Goal: Task Accomplishment & Management: Complete application form

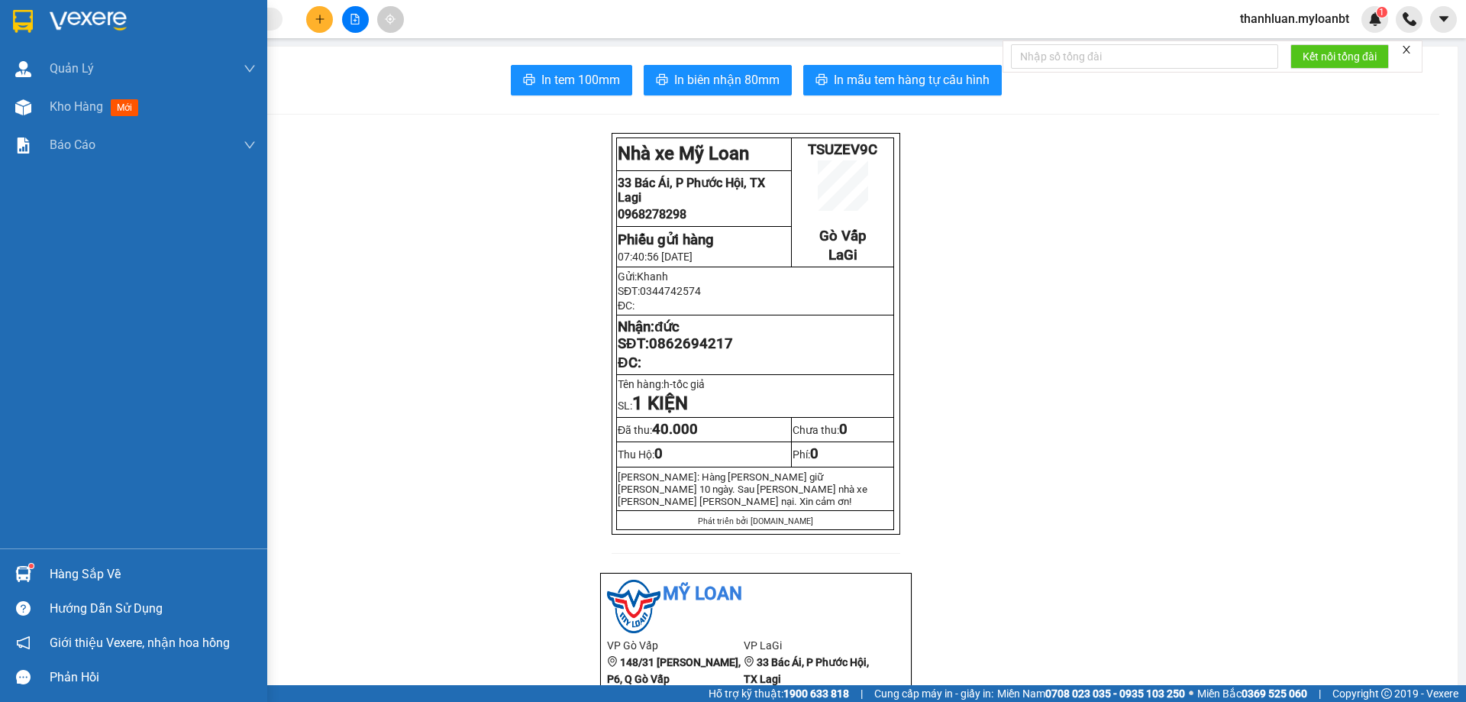
click at [27, 574] on img at bounding box center [23, 574] width 16 height 16
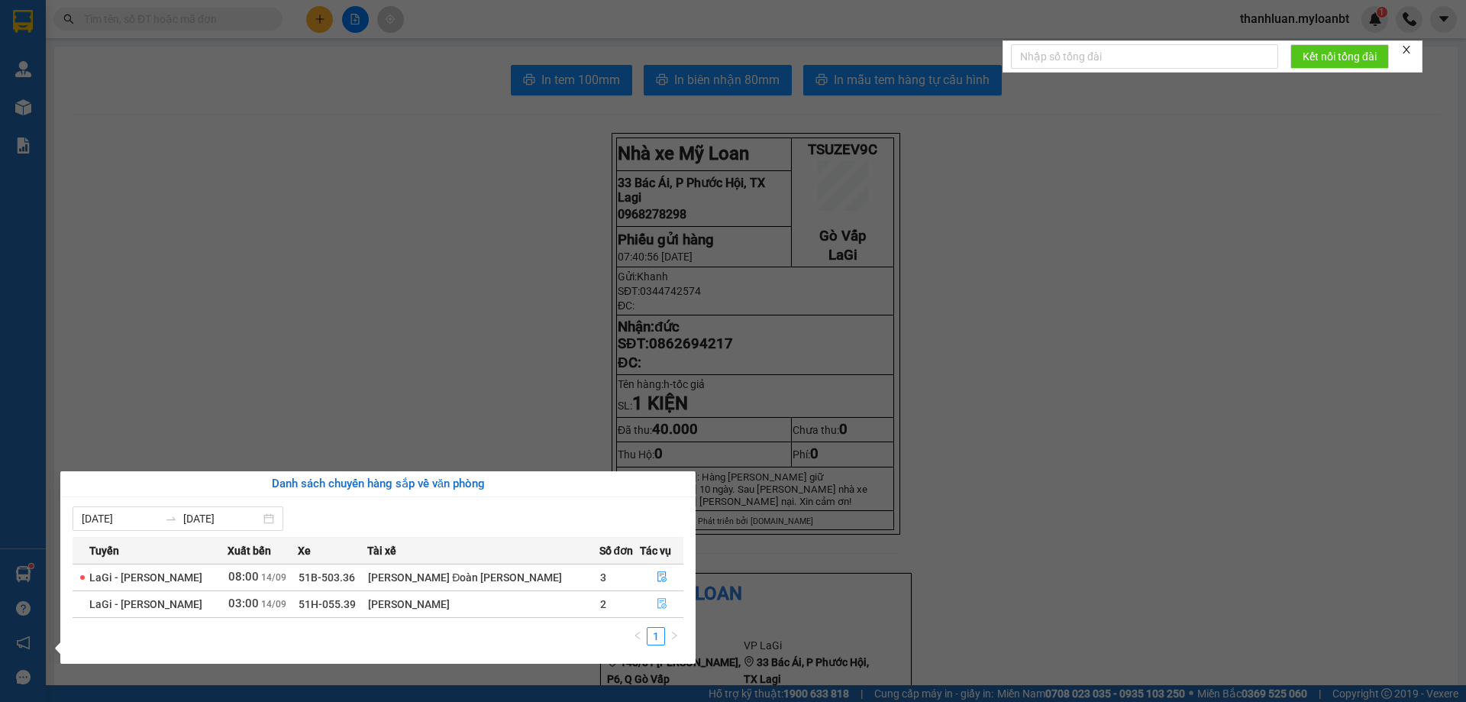
click at [651, 596] on button "button" at bounding box center [662, 604] width 42 height 24
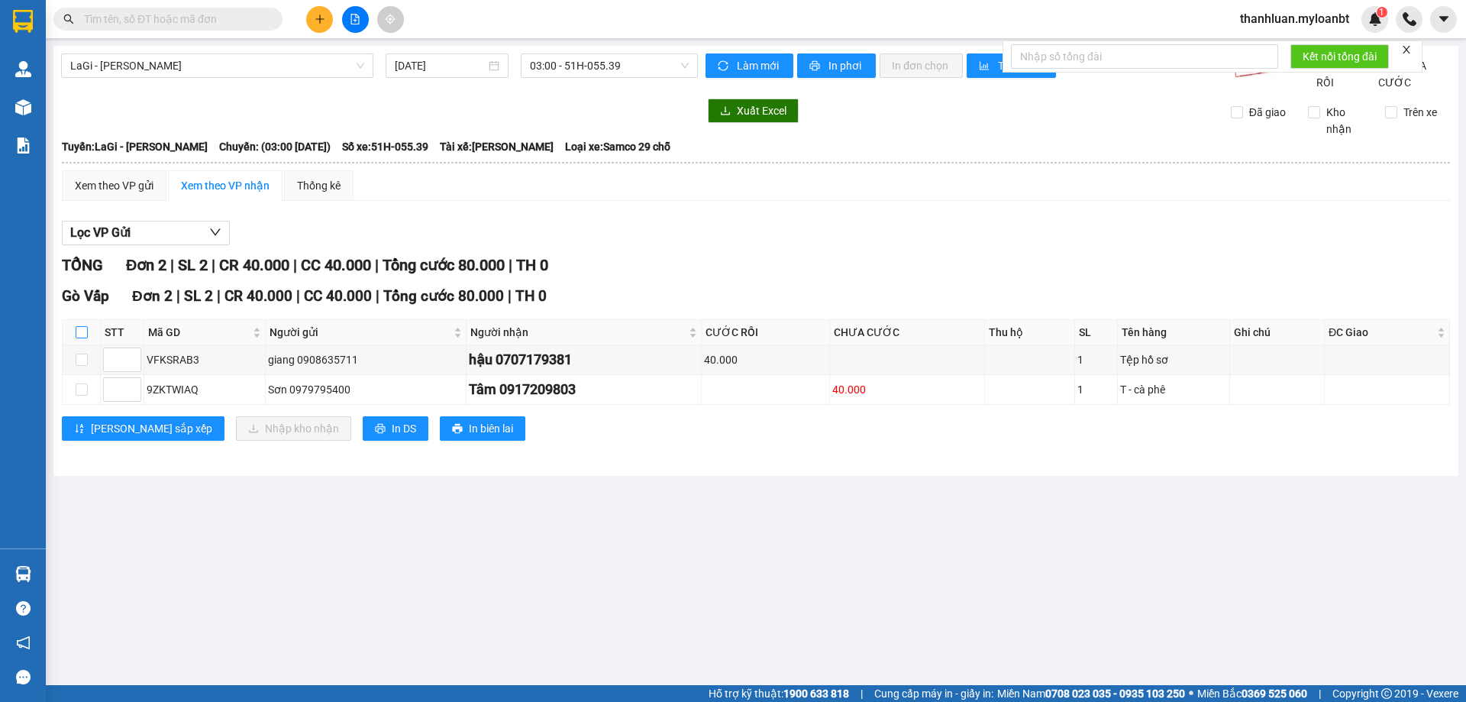
click at [79, 338] on input "checkbox" at bounding box center [82, 332] width 12 height 12
checkbox input "true"
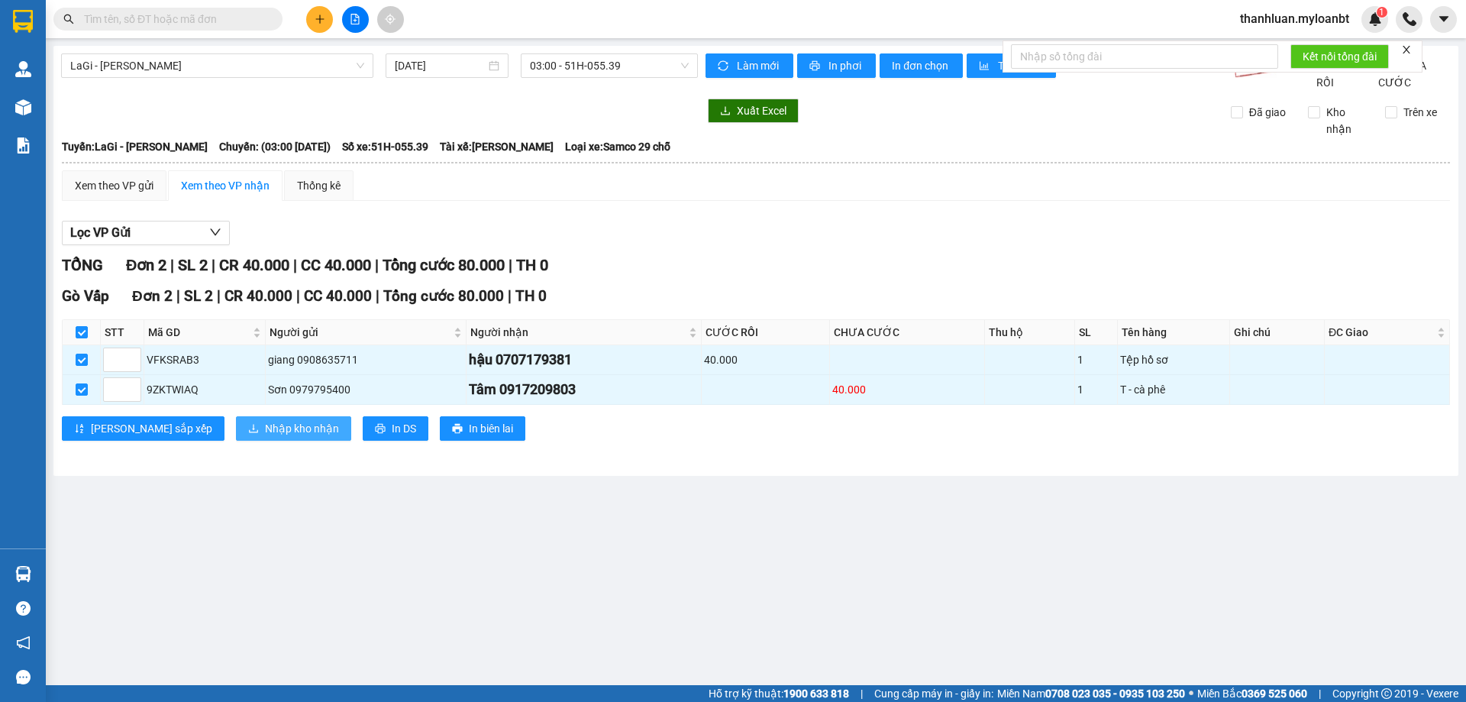
click at [265, 437] on span "Nhập kho nhận" at bounding box center [302, 428] width 74 height 17
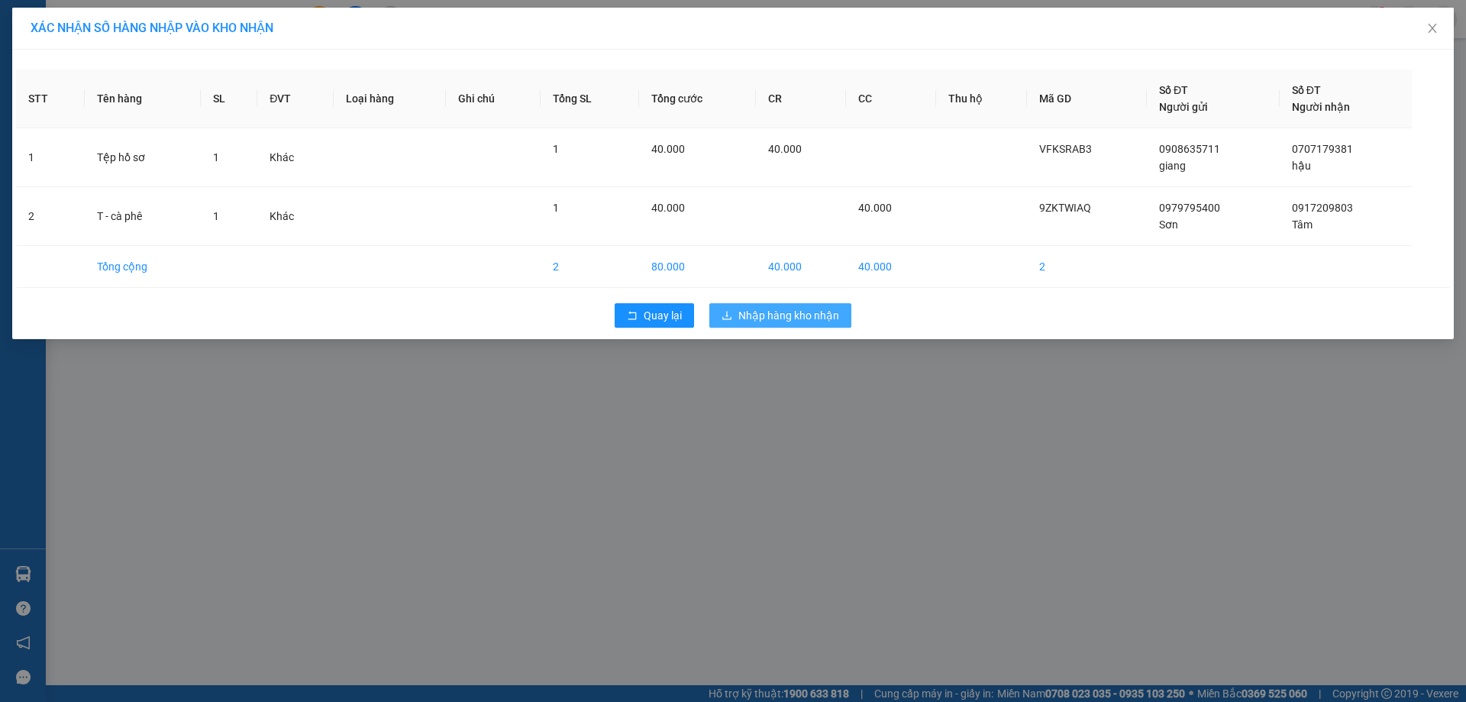
click at [811, 318] on span "Nhập hàng kho nhận" at bounding box center [788, 315] width 101 height 17
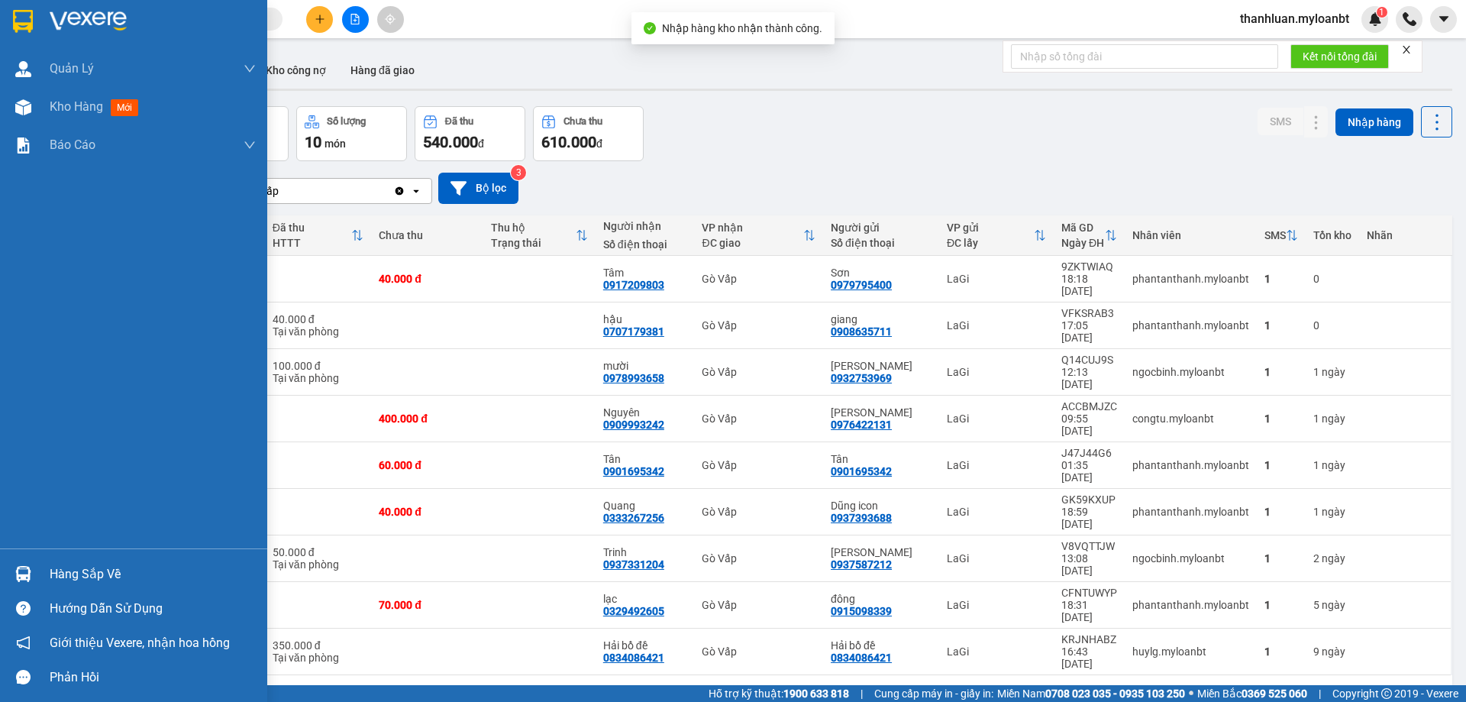
click at [40, 562] on div "Hàng sắp về" at bounding box center [133, 574] width 267 height 34
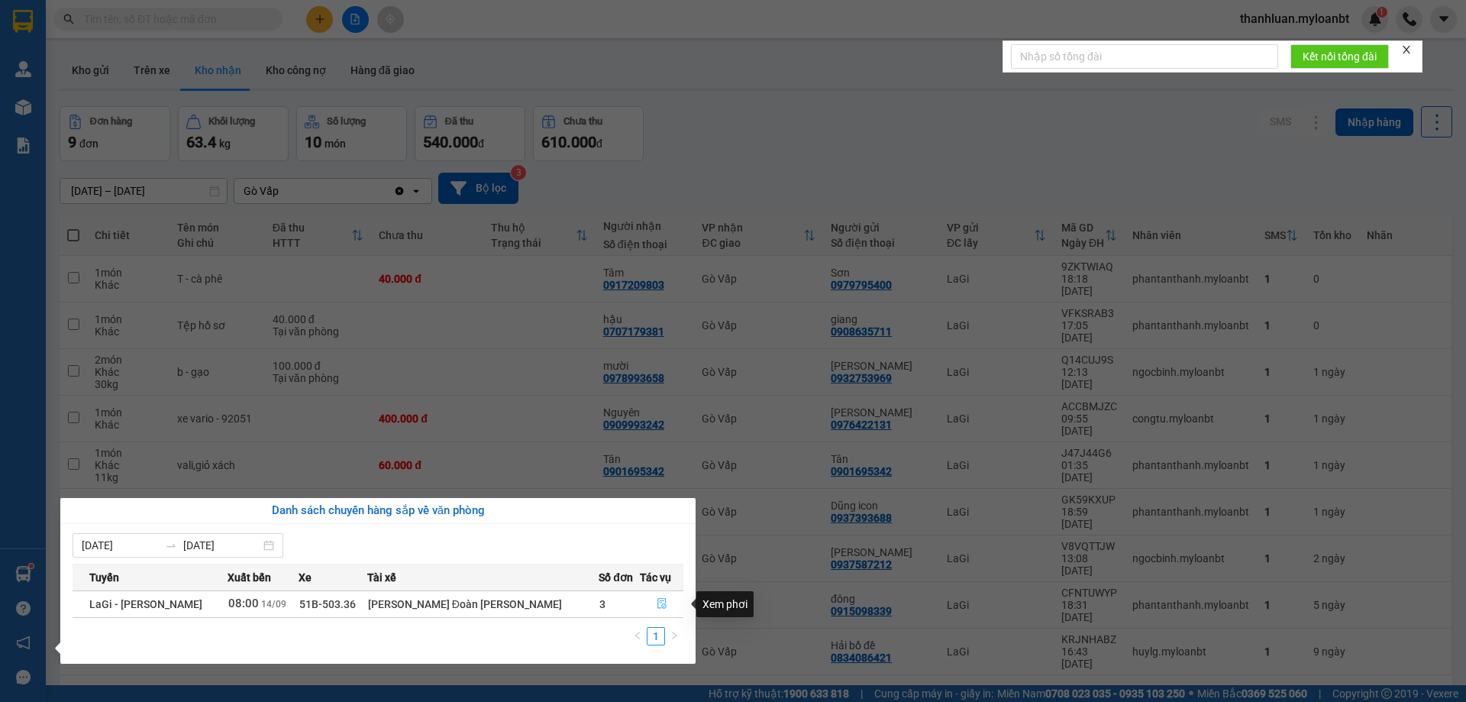
click at [646, 607] on button "button" at bounding box center [662, 604] width 42 height 24
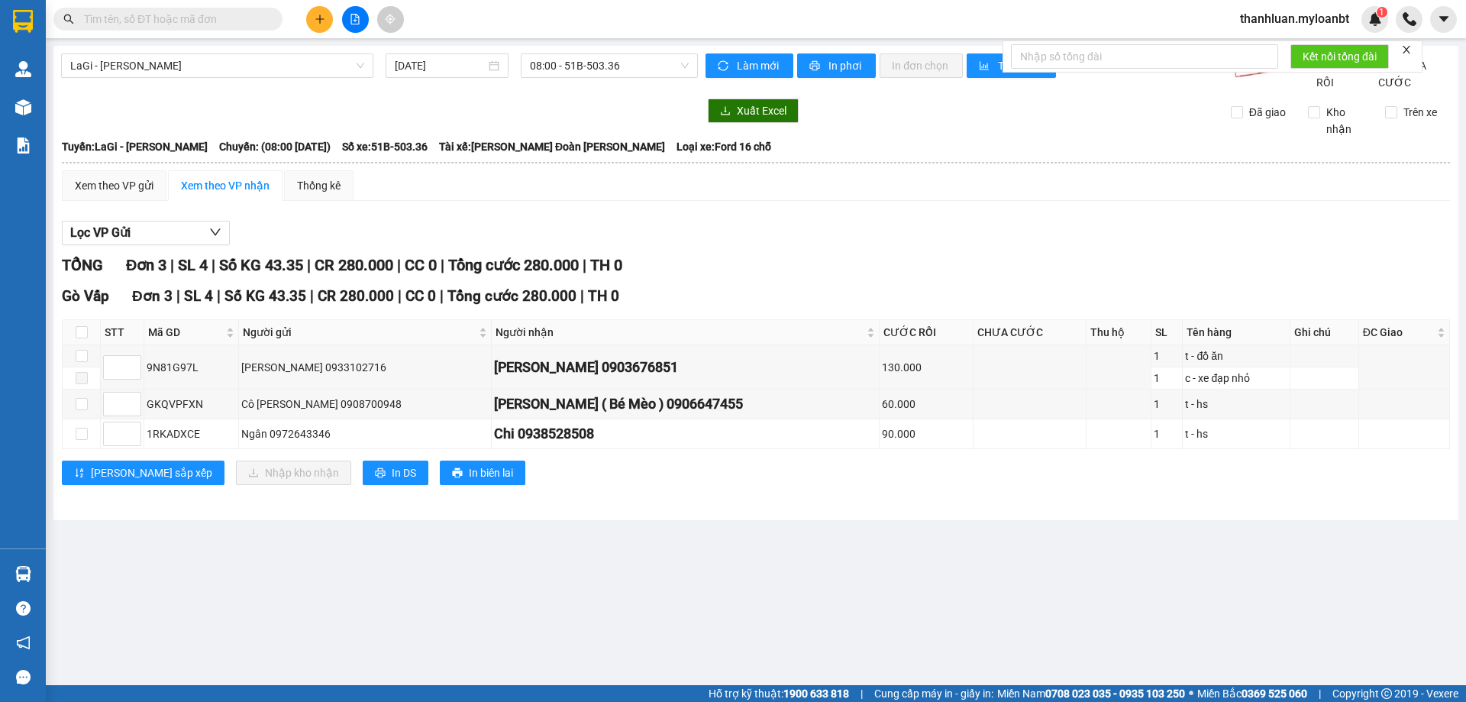
click at [210, 20] on input "text" at bounding box center [174, 19] width 180 height 17
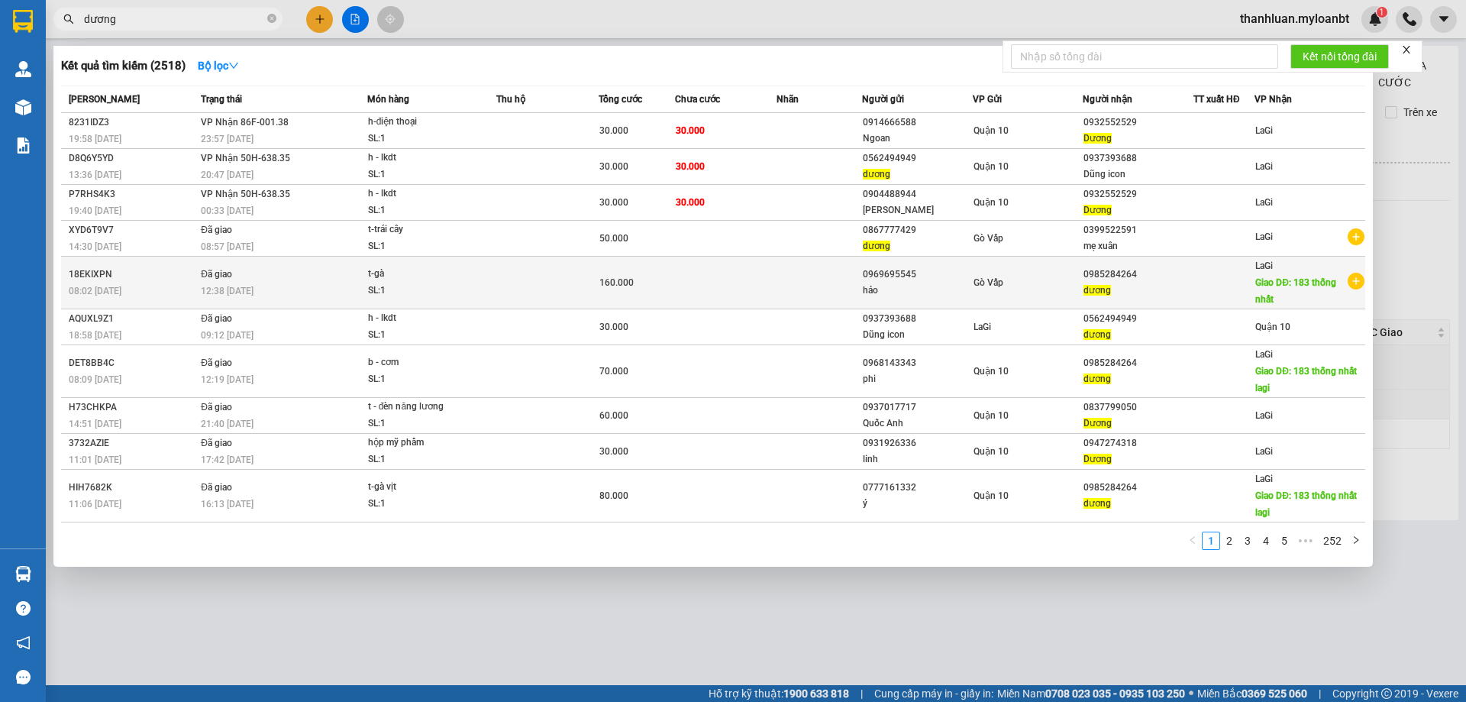
type input "dương"
click at [607, 281] on span "160.000" at bounding box center [616, 282] width 34 height 11
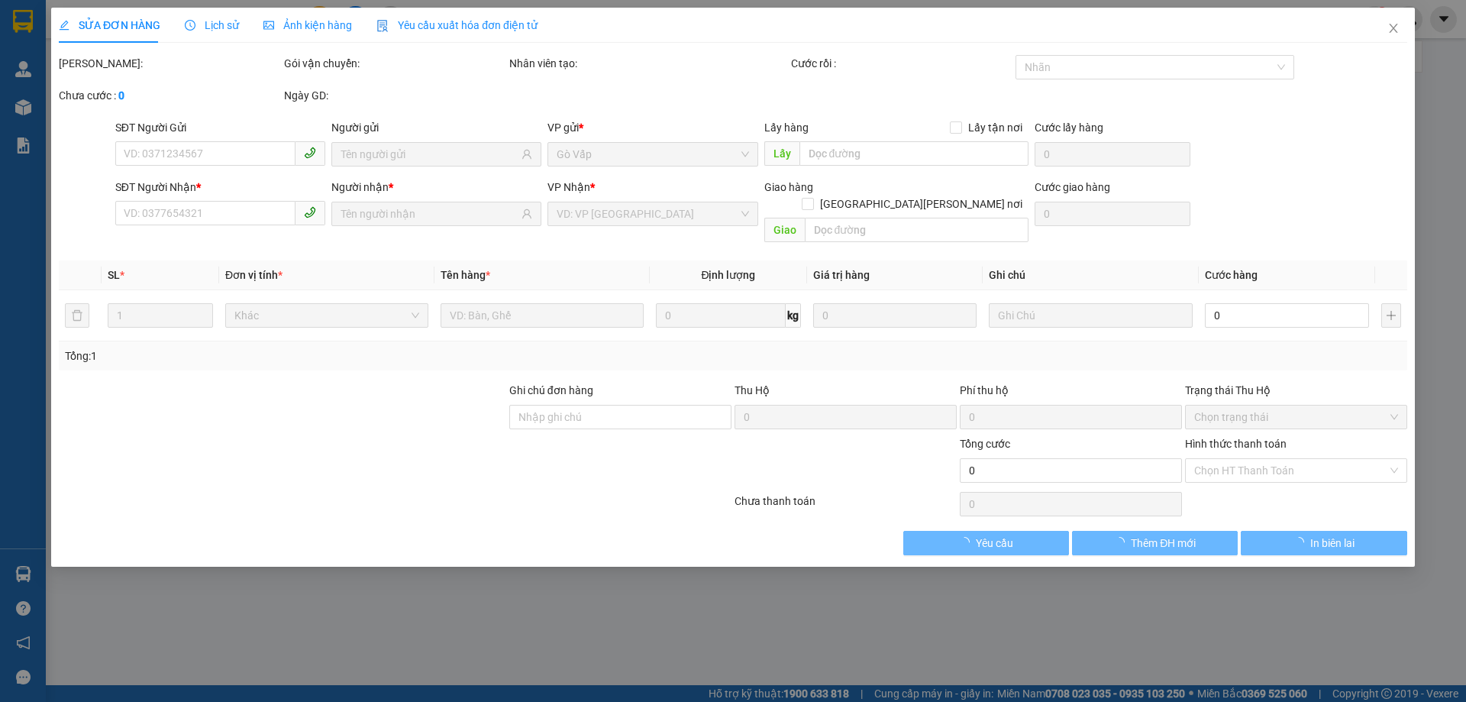
type input "0969695545"
type input "0985284264"
type input "183 thống nhất"
type input "160.000"
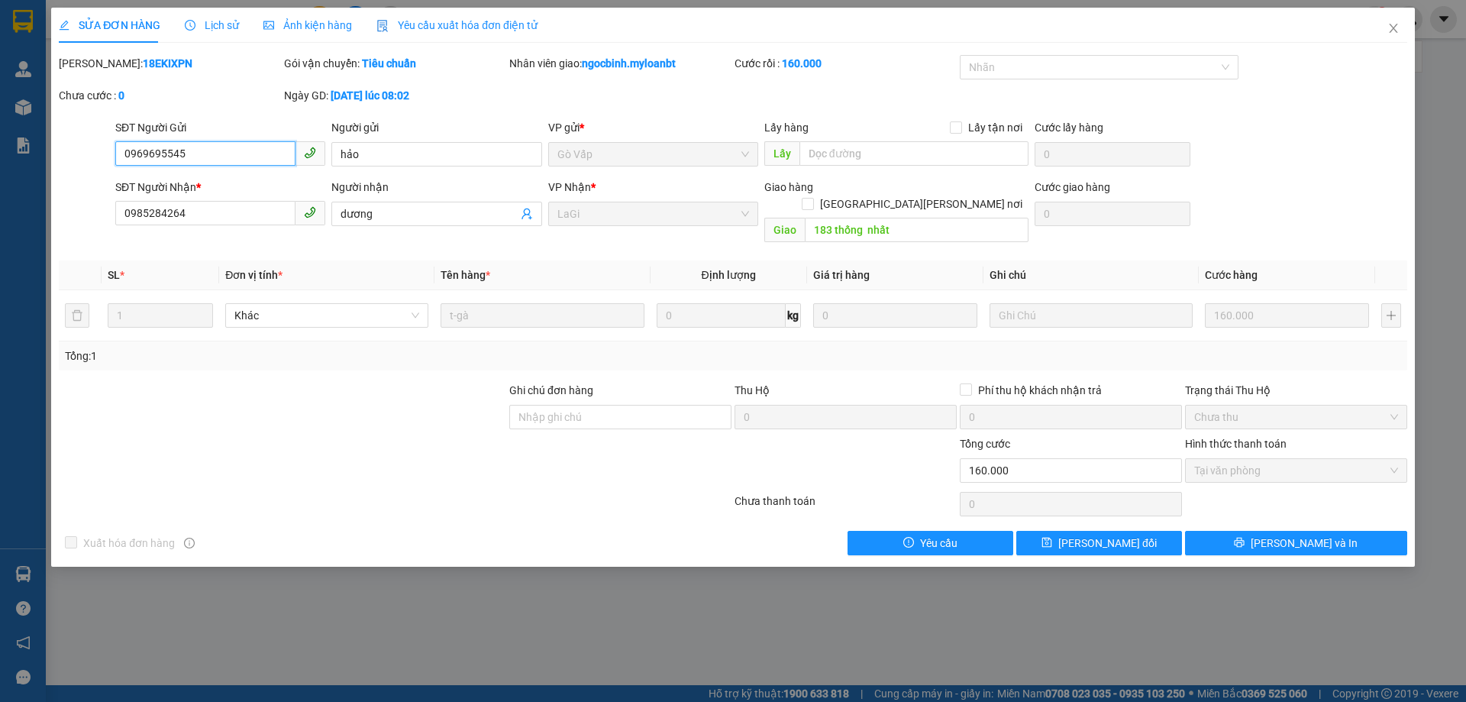
click at [244, 156] on input "0969695545" at bounding box center [205, 153] width 180 height 24
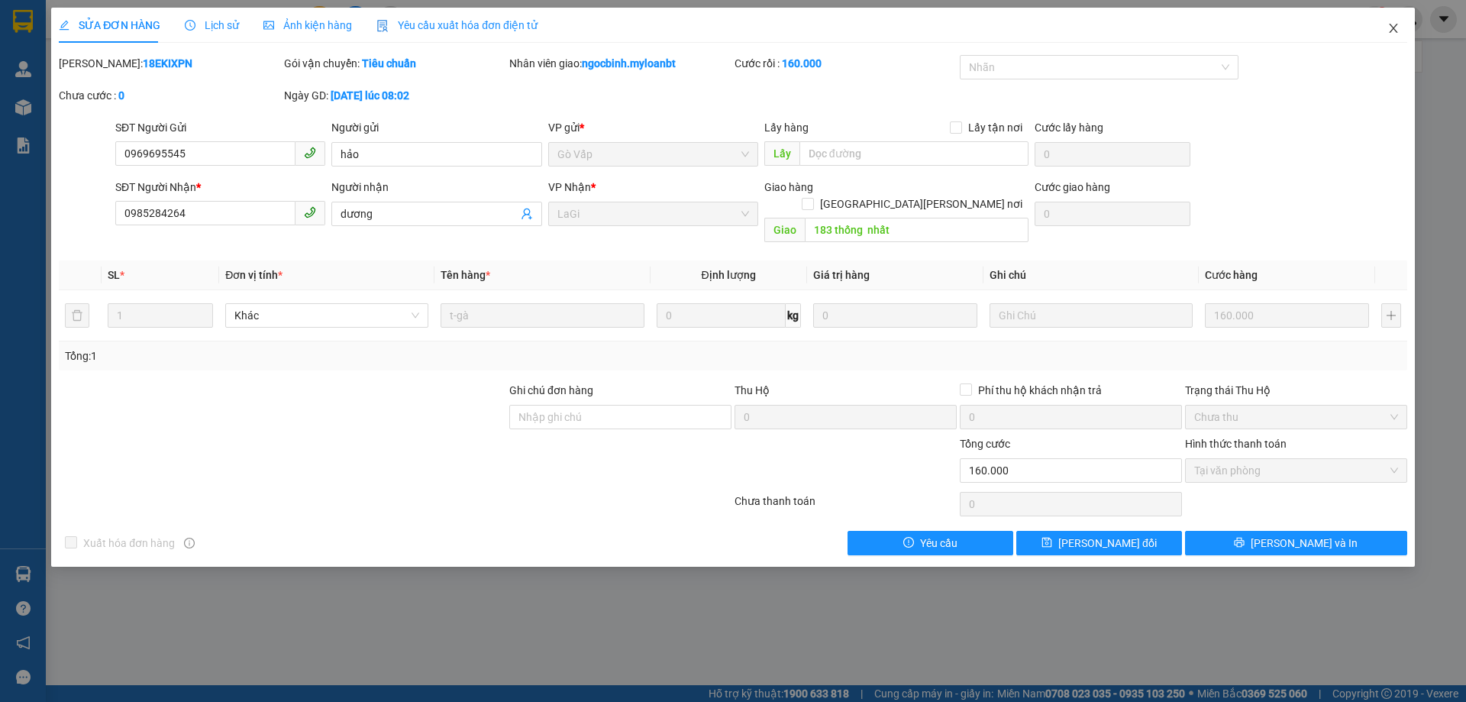
click at [1387, 19] on span "Close" at bounding box center [1393, 29] width 43 height 43
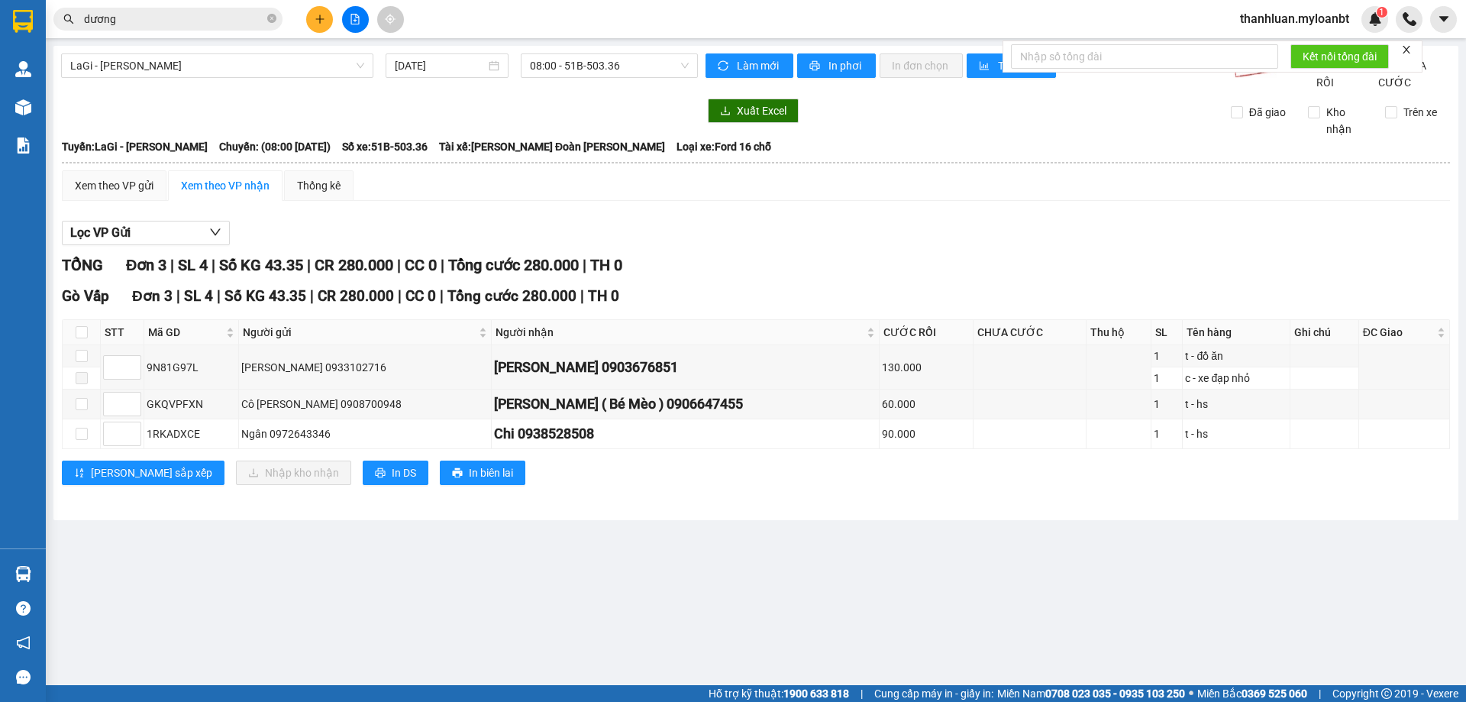
click at [315, 24] on icon "plus" at bounding box center [320, 19] width 11 height 11
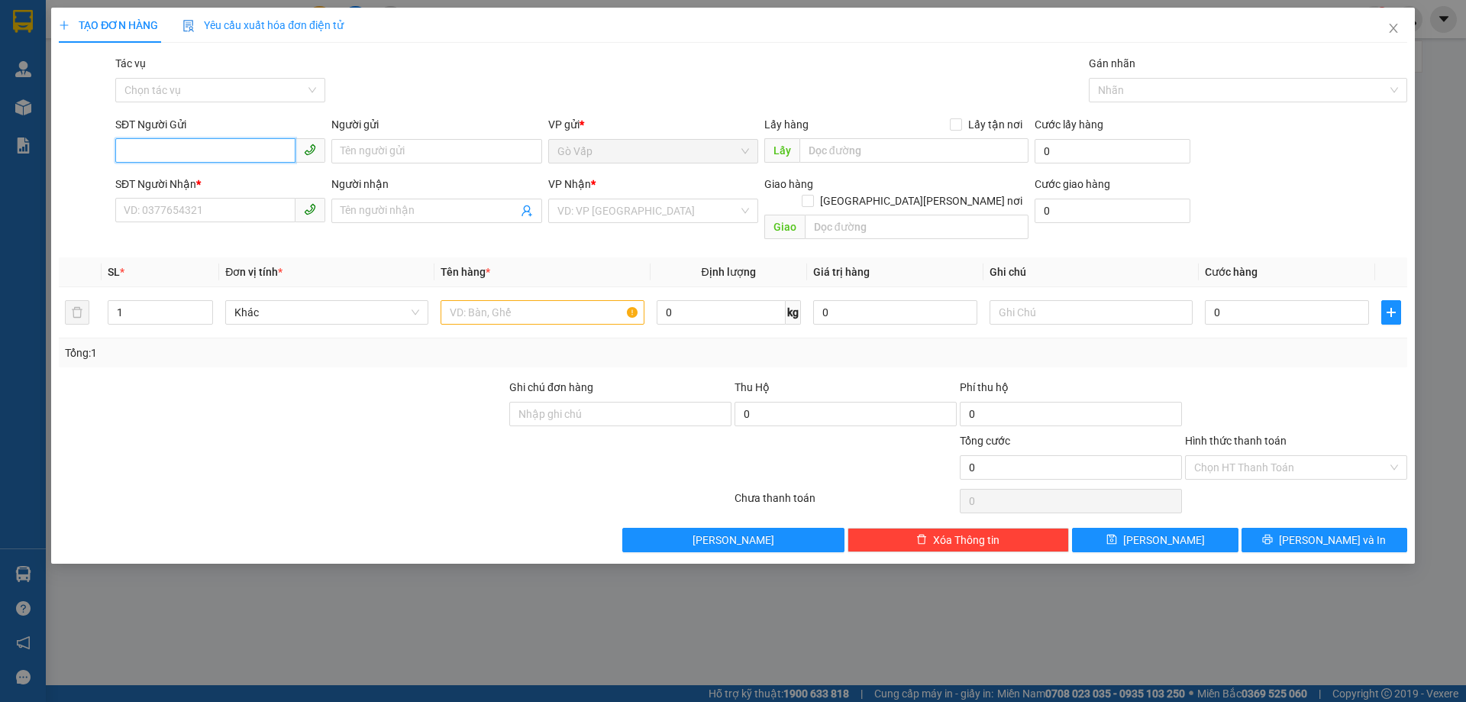
paste input "0969695545"
type input "0969695545"
click at [270, 193] on div "0969695545 - hảo" at bounding box center [220, 182] width 210 height 24
type input "hảo"
type input "0985284264"
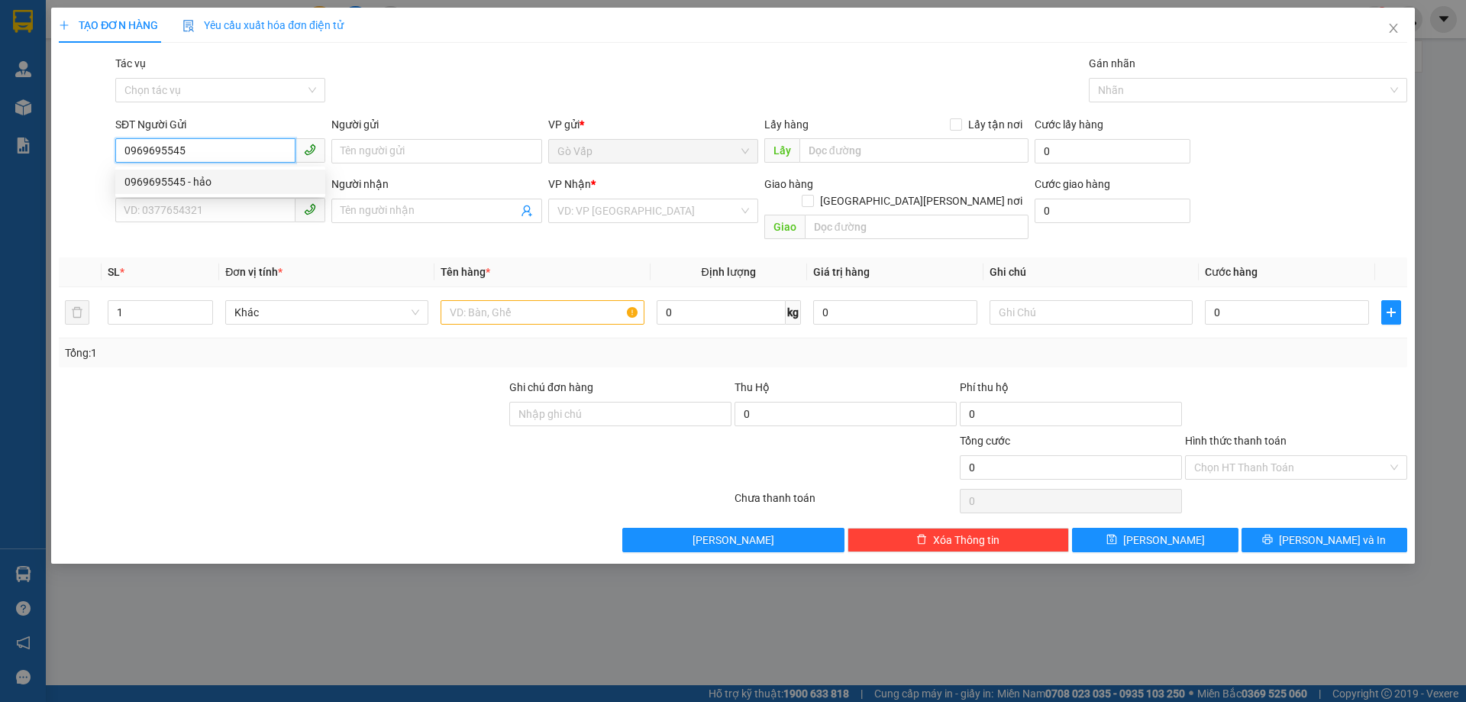
type input "dương"
type input "183 thống nhất"
type input "0969695545"
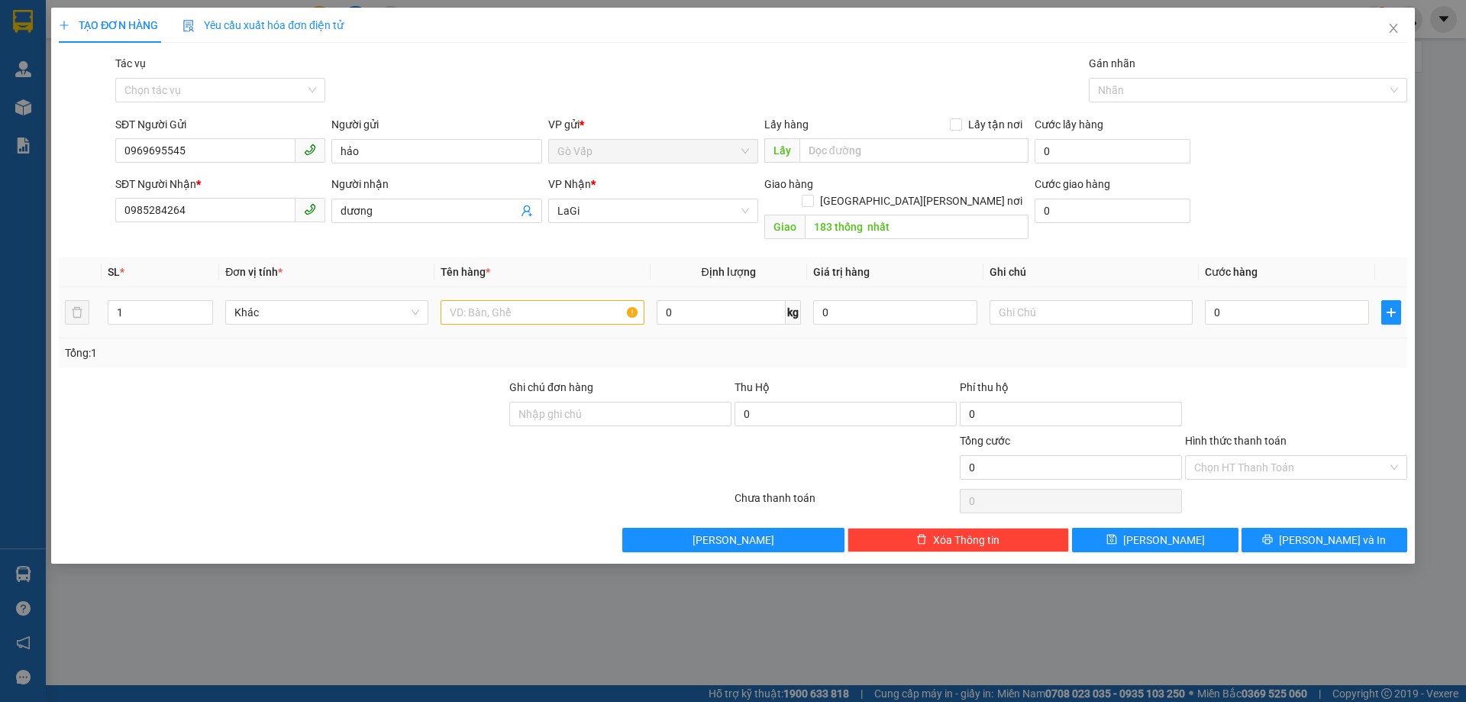
click at [536, 297] on div at bounding box center [542, 312] width 203 height 31
click at [530, 300] on input "text" at bounding box center [542, 312] width 203 height 24
type input "t-gà"
click at [1243, 300] on input "0" at bounding box center [1287, 312] width 164 height 24
type input "8"
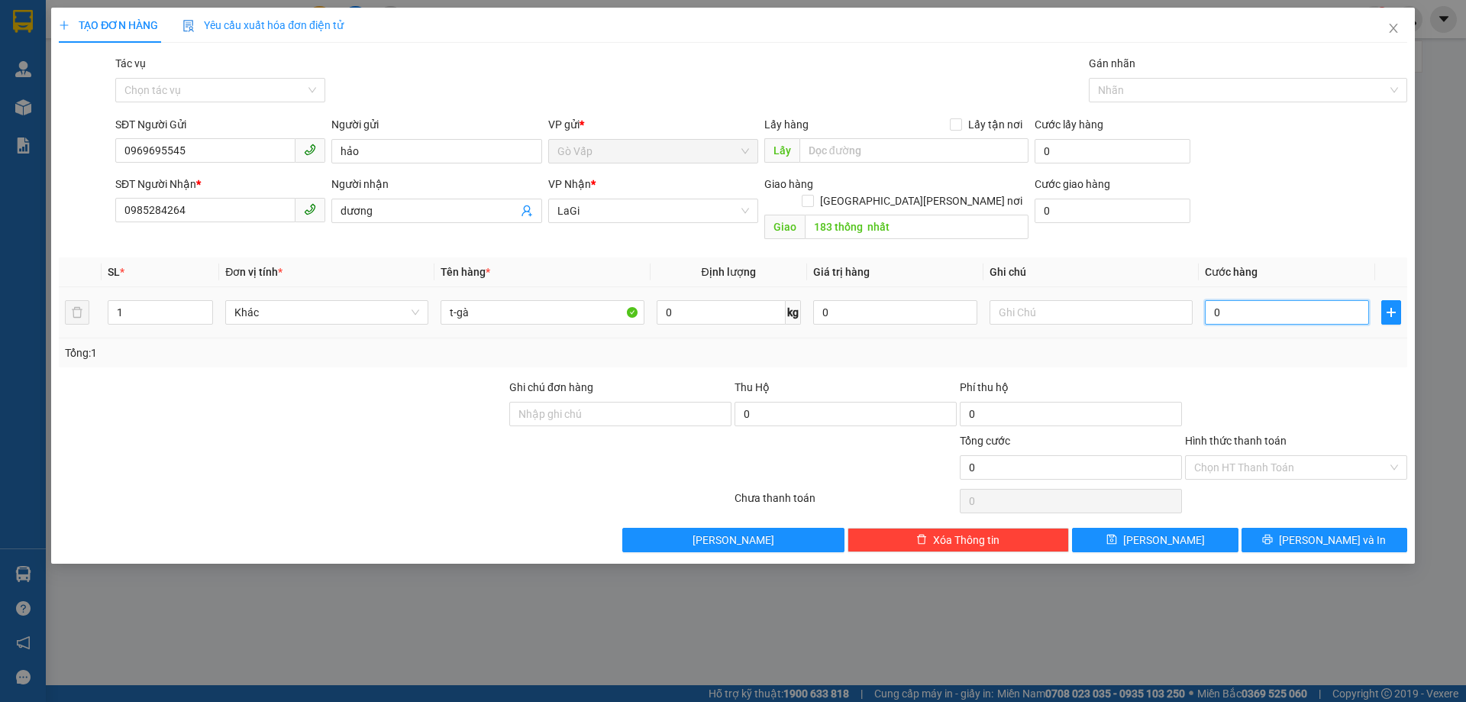
type input "8"
type input "80"
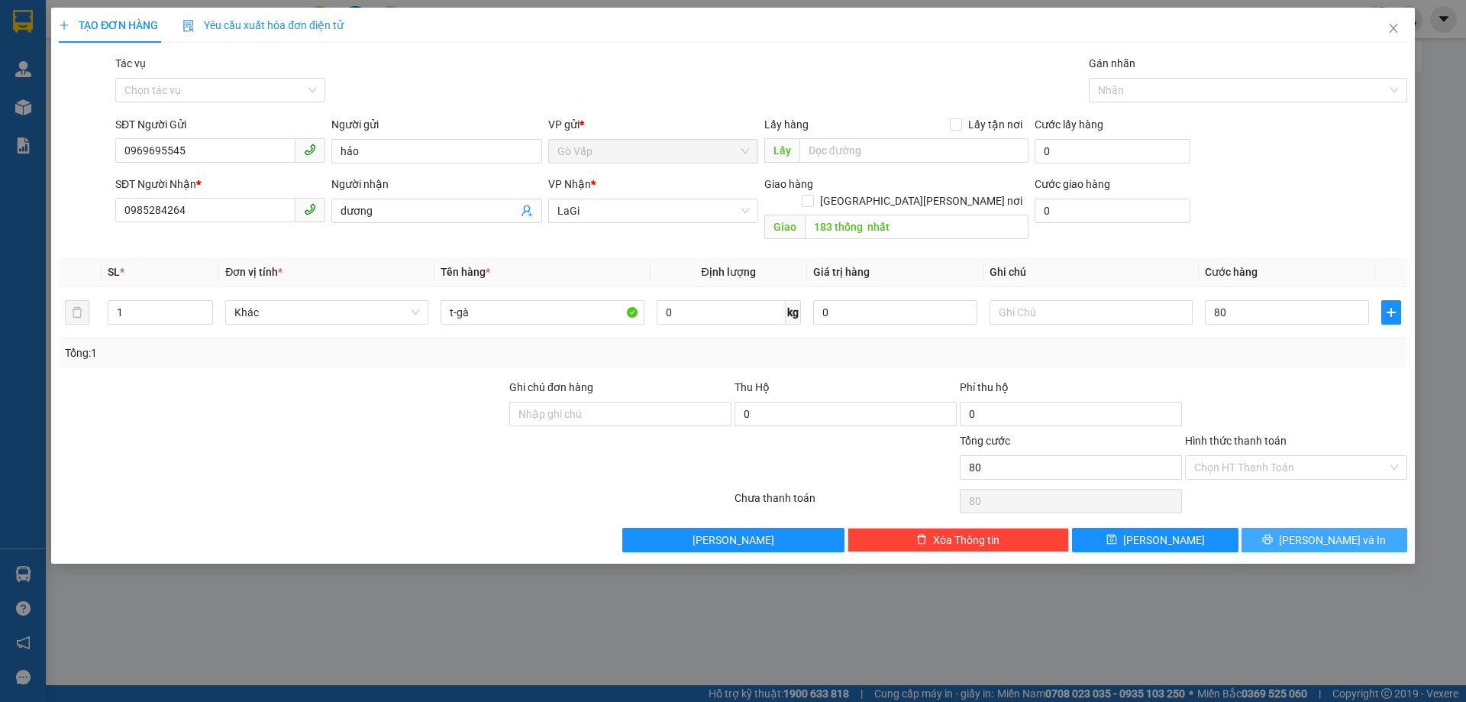
type input "80.000"
click at [1349, 531] on span "[PERSON_NAME] và In" at bounding box center [1332, 539] width 107 height 17
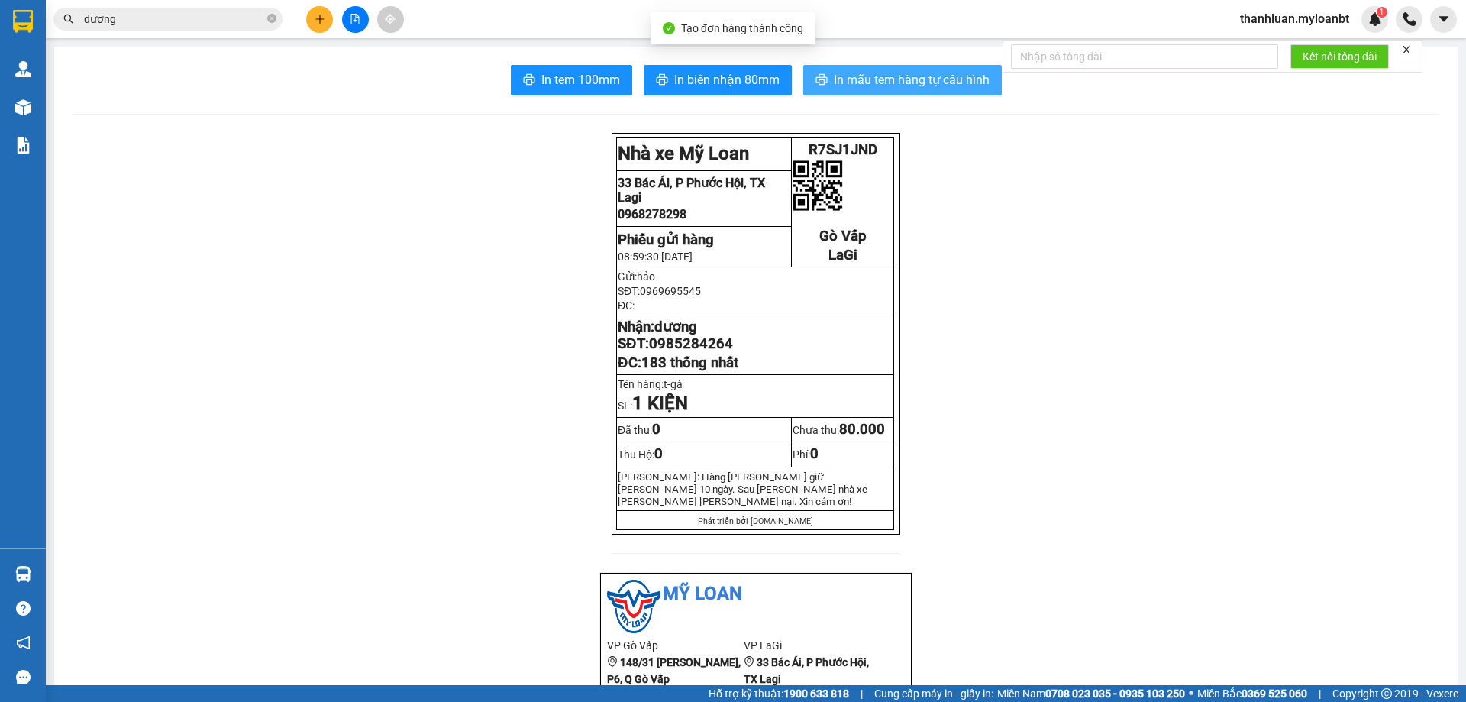
click at [904, 73] on span "In mẫu tem hàng tự cấu hình" at bounding box center [912, 79] width 156 height 19
